Goal: Task Accomplishment & Management: Use online tool/utility

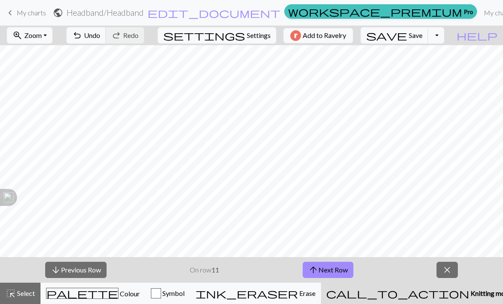
click at [96, 273] on button "arrow_downward Previous Row" at bounding box center [75, 270] width 61 height 16
click at [93, 277] on button "arrow_downward Previous Row" at bounding box center [76, 270] width 61 height 16
click at [94, 278] on div "arrow_downward Previous Row On row 9 arrow_upward Next Row close" at bounding box center [251, 270] width 503 height 26
click at [97, 276] on button "arrow_downward Previous Row" at bounding box center [76, 270] width 61 height 16
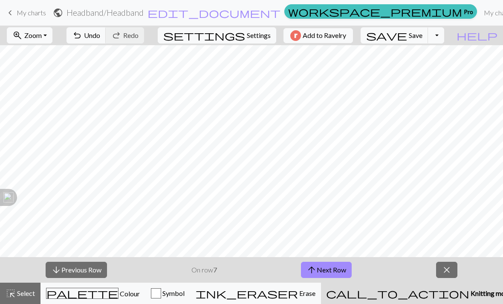
click at [97, 276] on button "arrow_downward Previous Row" at bounding box center [76, 270] width 61 height 16
click at [95, 277] on button "arrow_downward Previous Row" at bounding box center [76, 270] width 61 height 16
click at [95, 278] on button "arrow_downward Previous Row" at bounding box center [76, 270] width 61 height 16
click at [94, 278] on button "arrow_downward Previous Row" at bounding box center [76, 270] width 61 height 16
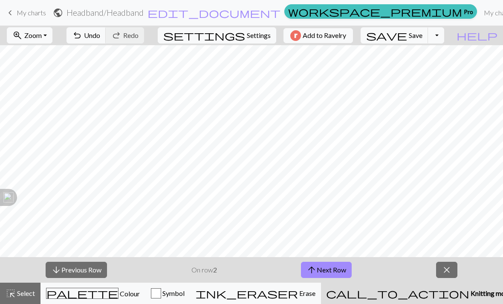
click at [92, 277] on button "arrow_downward Previous Row" at bounding box center [76, 270] width 61 height 16
click at [332, 268] on button "arrow_upward Next Row" at bounding box center [326, 270] width 51 height 16
click at [320, 263] on button "arrow_upward Next Row" at bounding box center [326, 270] width 51 height 16
click at [327, 264] on button "arrow_upward Next Row" at bounding box center [326, 270] width 51 height 16
click at [339, 270] on button "arrow_upward Next Row" at bounding box center [326, 270] width 51 height 16
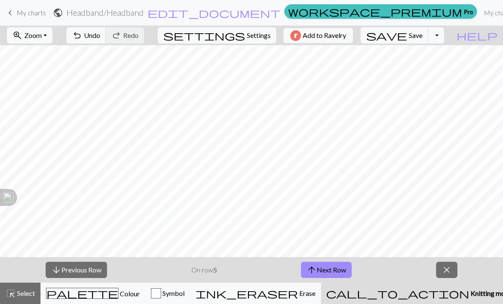
click at [333, 268] on button "arrow_upward Next Row" at bounding box center [326, 270] width 51 height 16
click at [304, 291] on div "ink_eraser Erase Erase" at bounding box center [256, 293] width 120 height 10
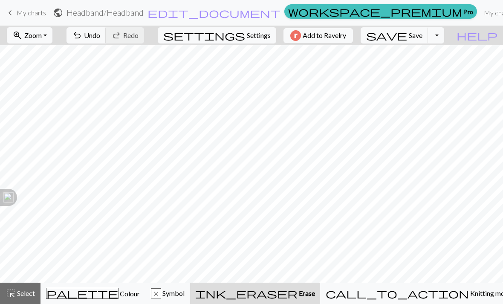
click at [31, 296] on span "Select" at bounding box center [25, 293] width 19 height 8
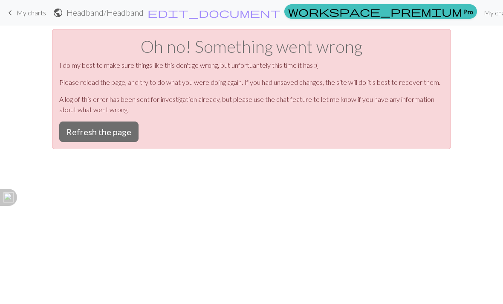
click at [113, 137] on button "Refresh the page" at bounding box center [98, 132] width 79 height 20
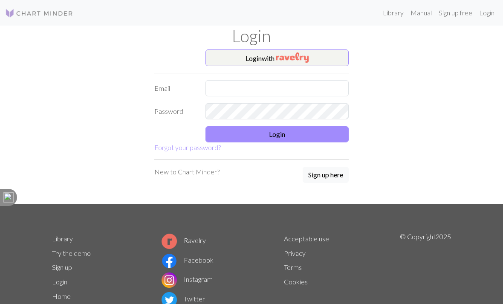
click at [305, 56] on img "button" at bounding box center [292, 57] width 33 height 10
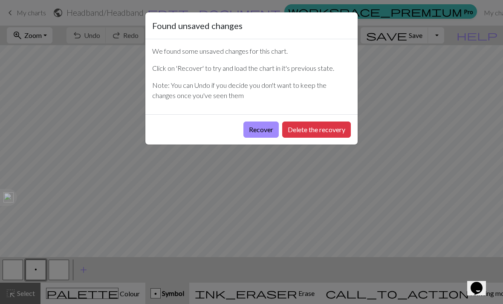
click at [264, 132] on button "Recover" at bounding box center [261, 130] width 35 height 16
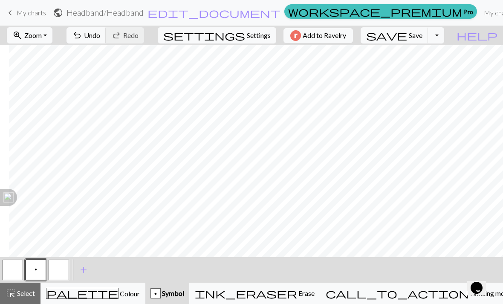
scroll to position [0, 78]
click at [52, 28] on button "zoom_in Zoom Zoom" at bounding box center [30, 35] width 46 height 16
click at [49, 52] on button "Fit all" at bounding box center [40, 54] width 67 height 14
click at [24, 296] on span "Select" at bounding box center [25, 293] width 19 height 8
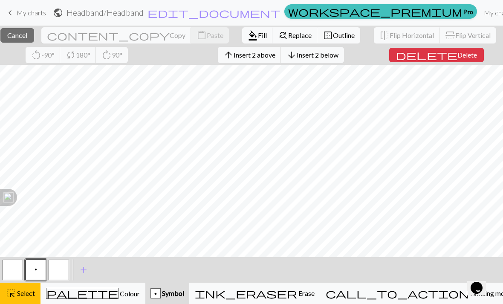
click at [460, 56] on span "Delete" at bounding box center [468, 55] width 20 height 8
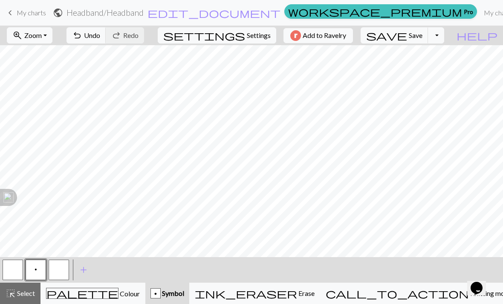
click at [23, 296] on span "Select" at bounding box center [25, 293] width 19 height 8
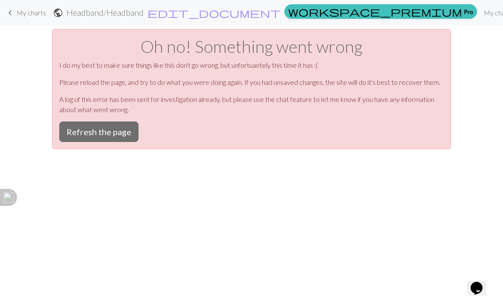
click at [120, 139] on button "Refresh the page" at bounding box center [98, 132] width 79 height 20
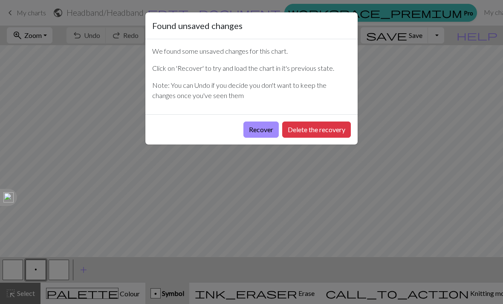
click at [265, 130] on button "Recover" at bounding box center [261, 130] width 35 height 16
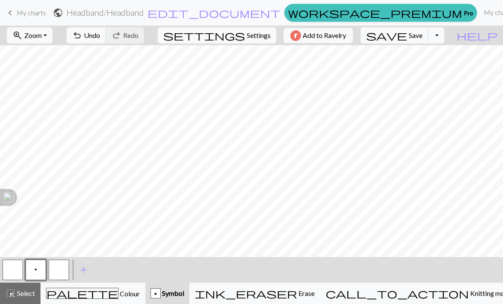
click at [42, 37] on span "Zoom" at bounding box center [32, 35] width 17 height 8
click at [47, 53] on button "Fit all" at bounding box center [40, 54] width 67 height 14
click at [19, 292] on span "Select" at bounding box center [25, 293] width 19 height 8
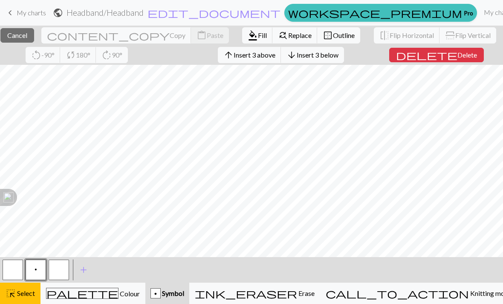
click at [458, 52] on span "Delete" at bounding box center [468, 55] width 20 height 8
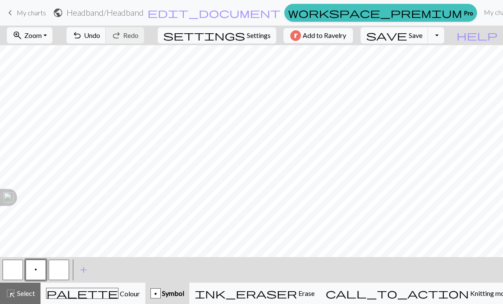
click at [100, 34] on span "Undo" at bounding box center [92, 35] width 16 height 8
click at [26, 292] on span "Select" at bounding box center [25, 293] width 19 height 8
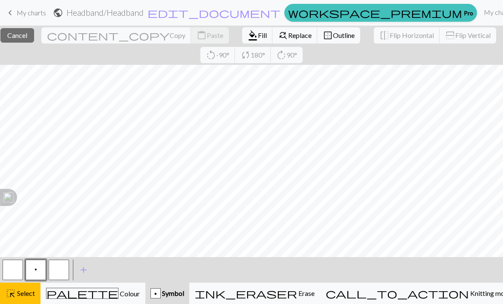
click at [34, 37] on button "close Cancel" at bounding box center [17, 35] width 34 height 14
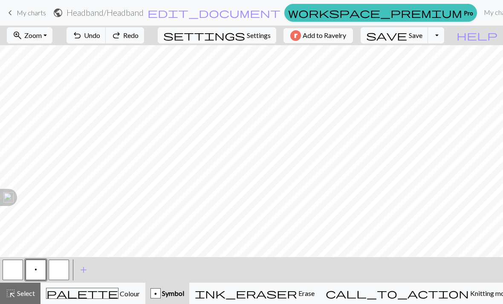
click at [28, 295] on span "Select" at bounding box center [25, 293] width 19 height 8
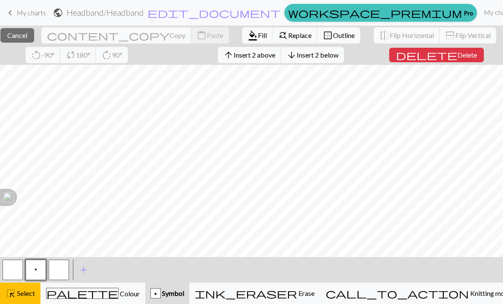
click at [458, 57] on span "Delete" at bounding box center [468, 55] width 20 height 8
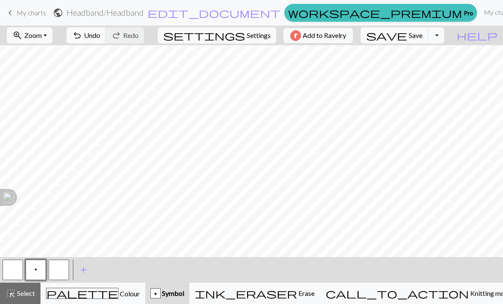
click at [456, 298] on div "call_to_action Knitting mode Knitting mode" at bounding box center [419, 293] width 186 height 10
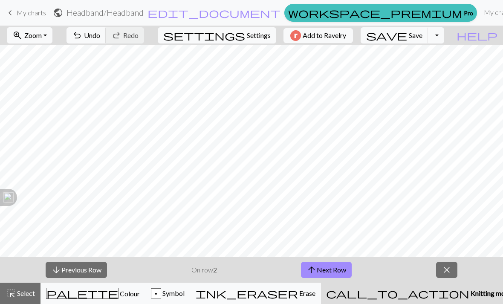
click at [96, 273] on button "arrow_downward Previous Row" at bounding box center [76, 270] width 61 height 16
click at [334, 271] on button "arrow_upward Next Row" at bounding box center [326, 270] width 51 height 16
click at [342, 266] on button "arrow_upward Next Row" at bounding box center [326, 270] width 51 height 16
click at [331, 269] on button "arrow_upward Next Row" at bounding box center [326, 270] width 51 height 16
click at [345, 271] on button "arrow_upward Next Row" at bounding box center [326, 270] width 51 height 16
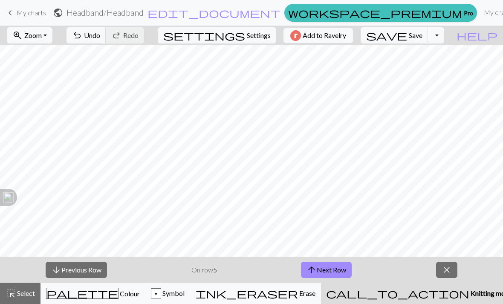
click at [338, 270] on button "arrow_upward Next Row" at bounding box center [326, 270] width 51 height 16
